Goal: Task Accomplishment & Management: Manage account settings

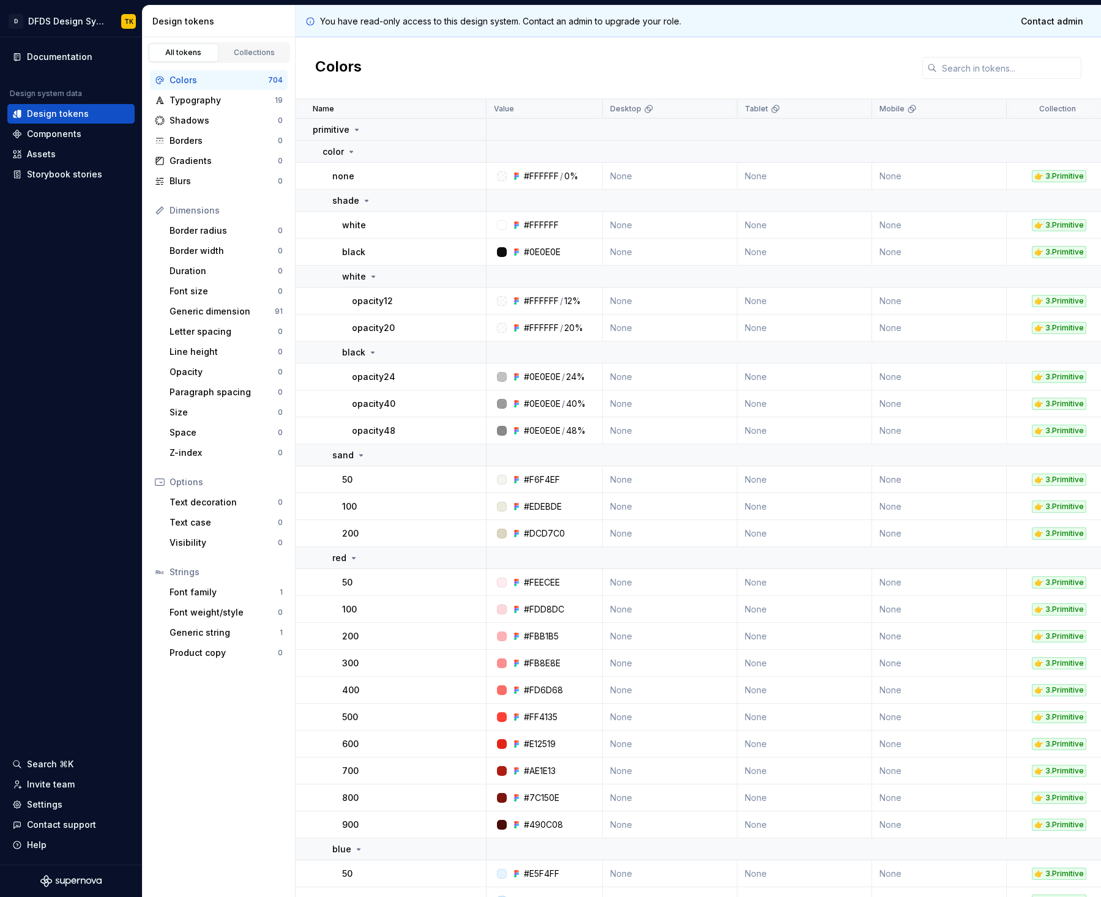
click at [534, 62] on div "Colors" at bounding box center [698, 68] width 805 height 62
click at [43, 805] on div "Settings" at bounding box center [44, 805] width 35 height 12
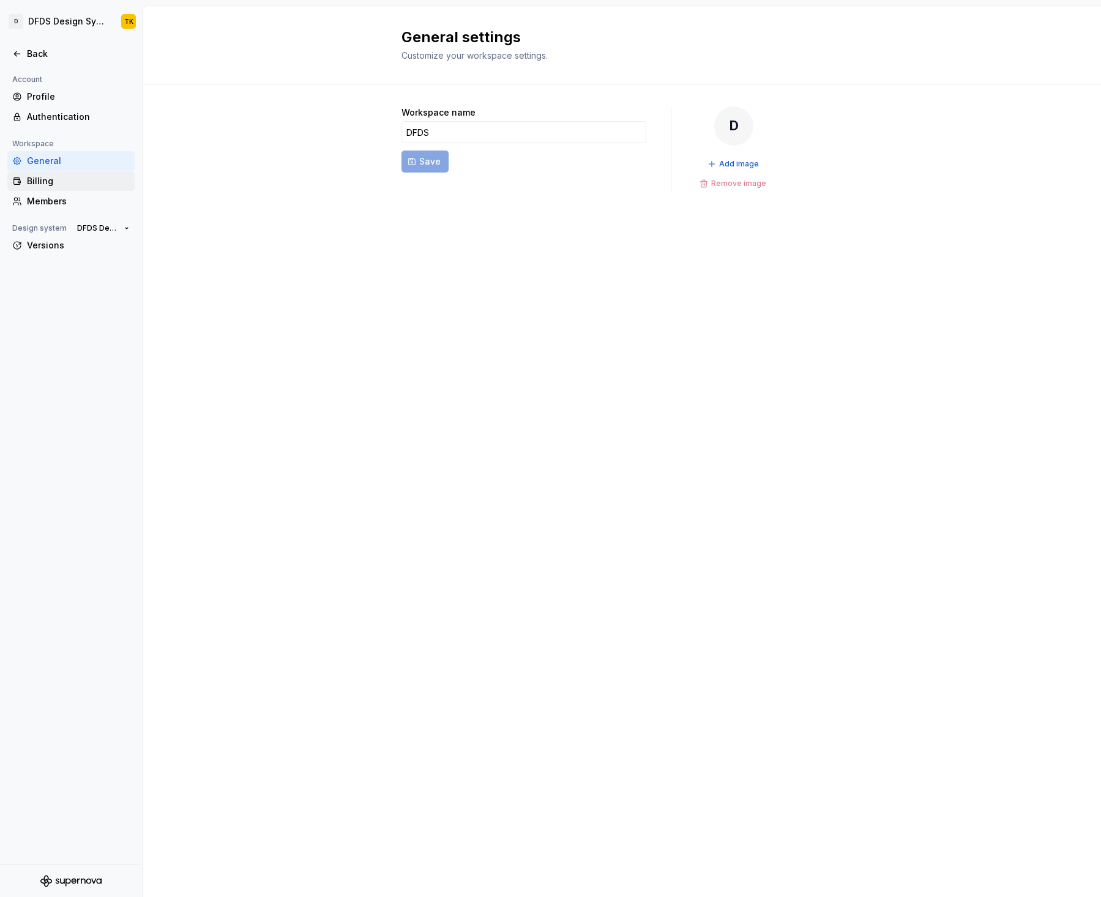
click at [29, 179] on div "Billing" at bounding box center [78, 181] width 103 height 12
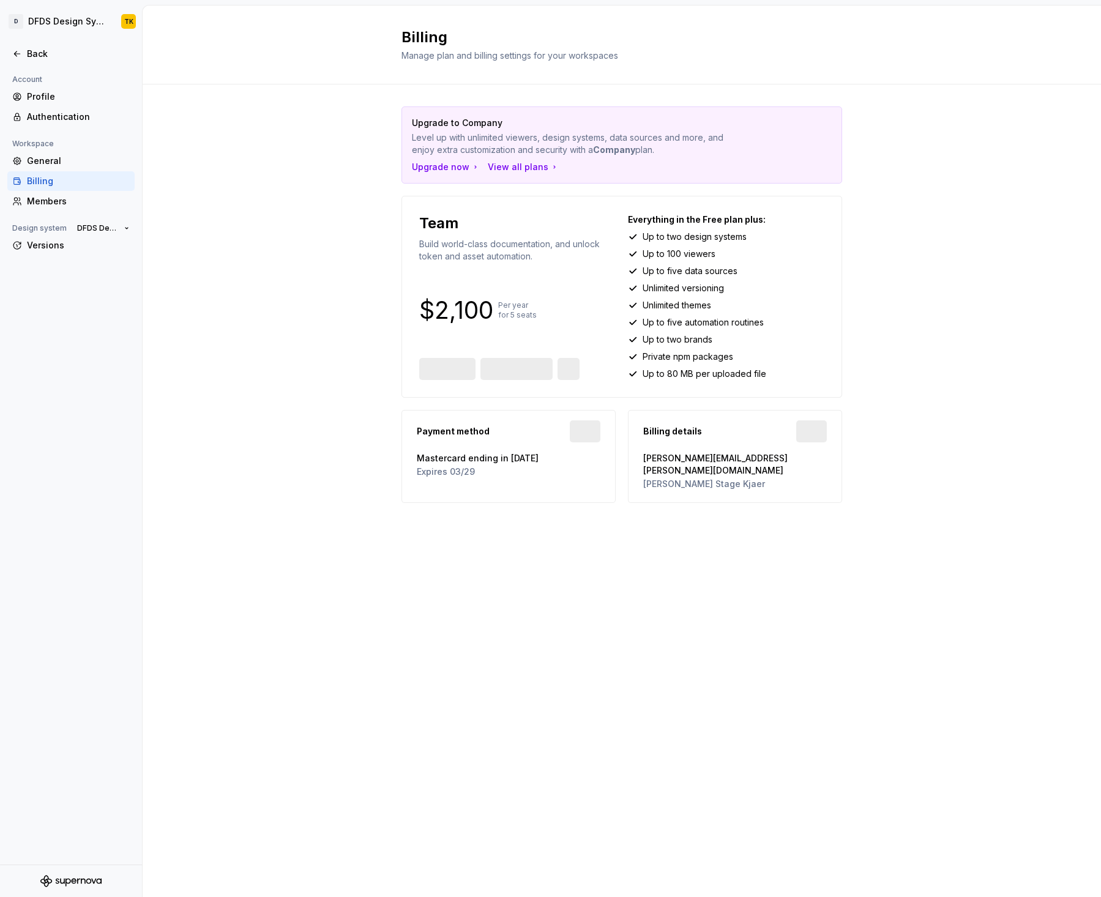
click at [304, 458] on div "Upgrade to Company Level up with unlimited viewers, design systems, data source…" at bounding box center [622, 316] width 958 height 465
click at [520, 370] on span "View invoices" at bounding box center [520, 369] width 60 height 12
